Goal: Task Accomplishment & Management: Use online tool/utility

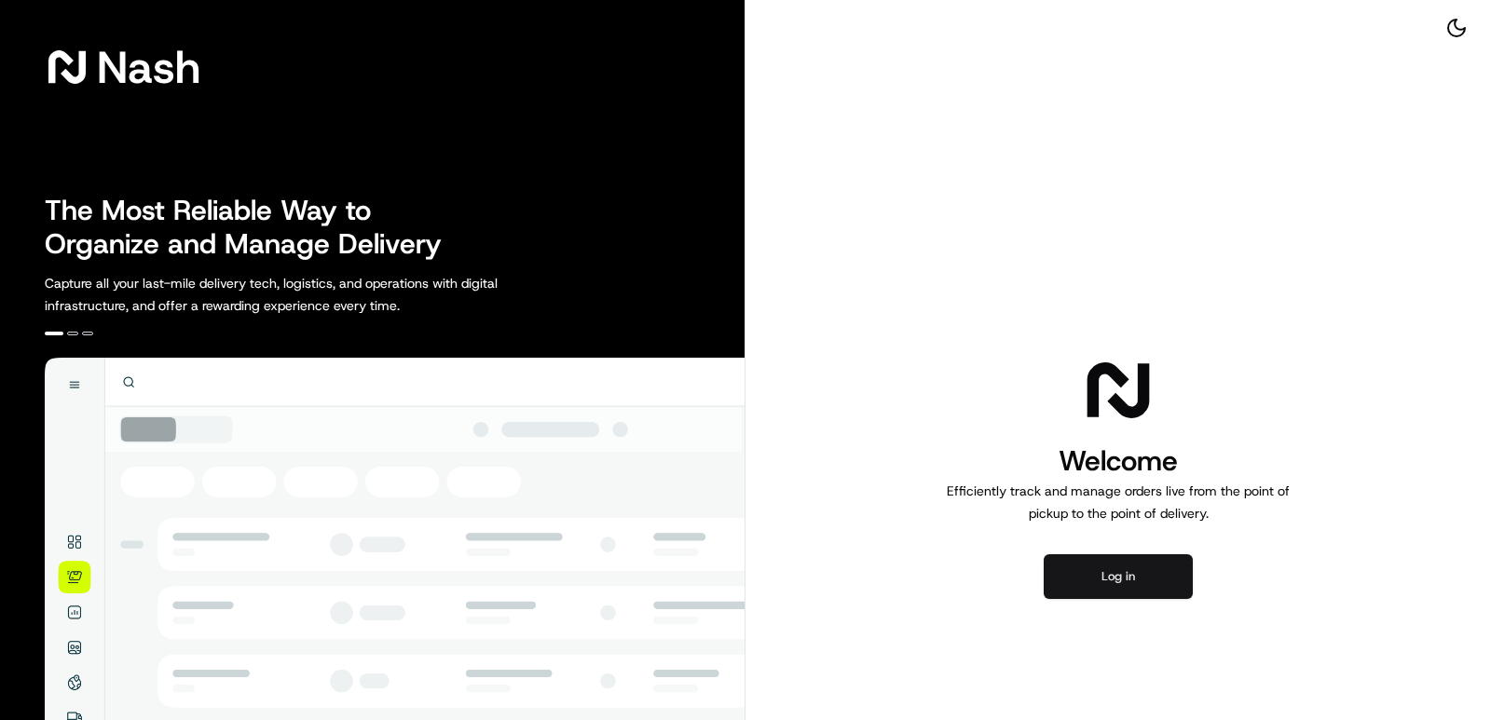
click at [1117, 584] on button "Log in" at bounding box center [1118, 576] width 149 height 45
